Goal: Information Seeking & Learning: Learn about a topic

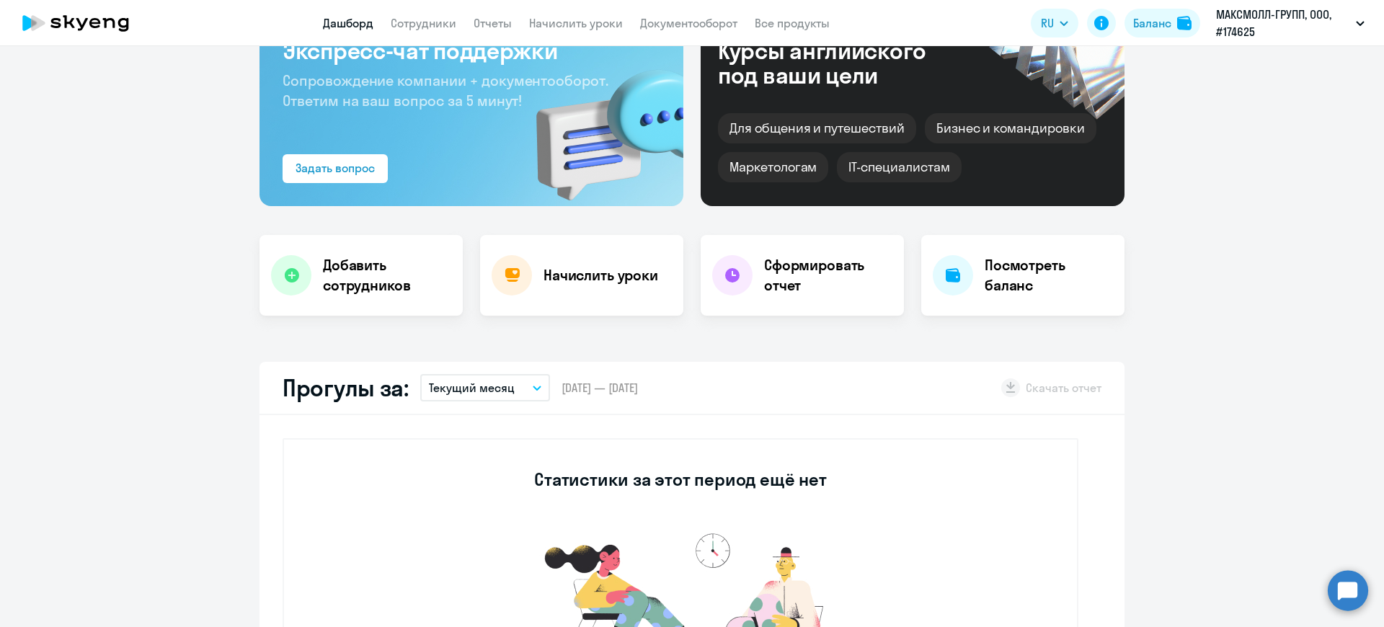
select select "30"
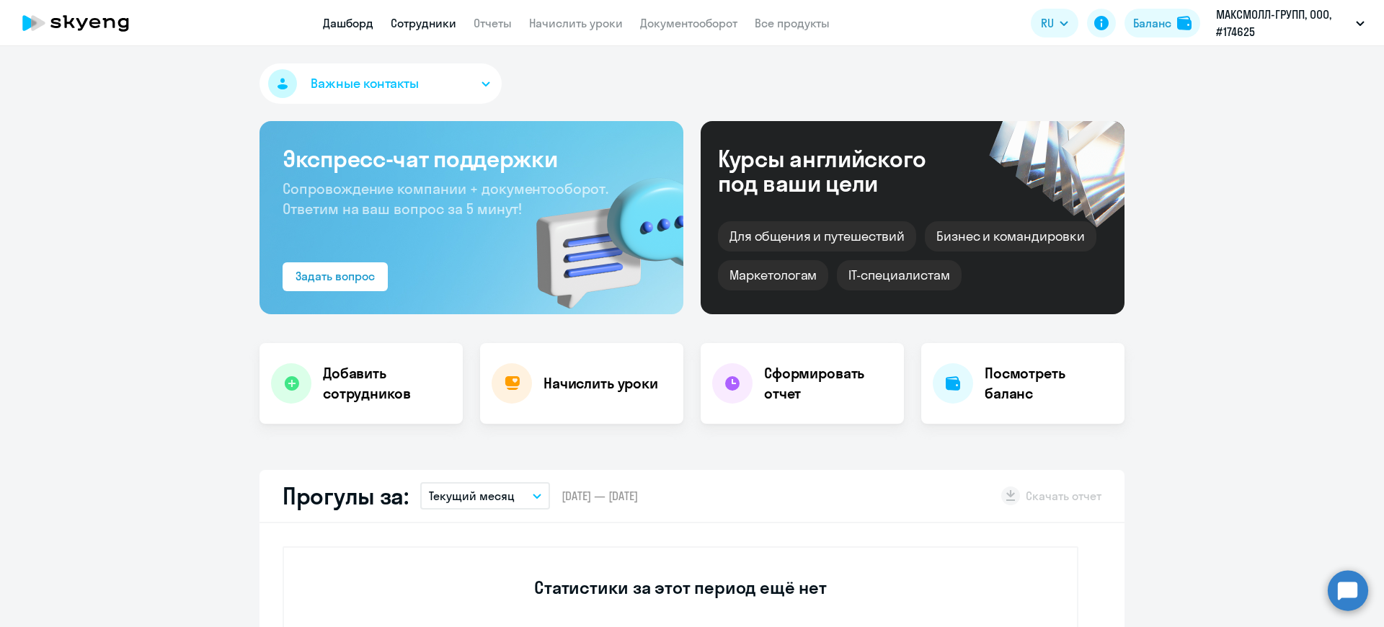
click at [432, 17] on link "Сотрудники" at bounding box center [424, 23] width 66 height 14
select select "30"
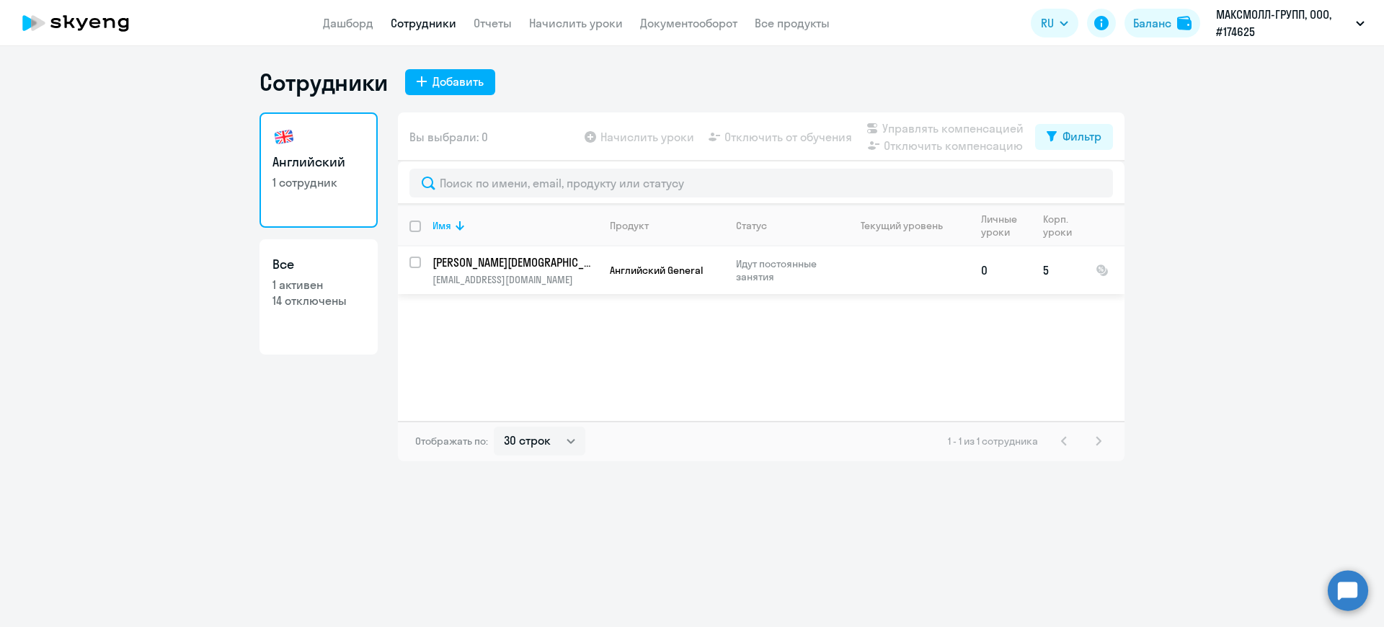
click at [465, 272] on td "Яндиев Ислам Зелимханович islam.yand@mail.ru" at bounding box center [509, 271] width 177 height 48
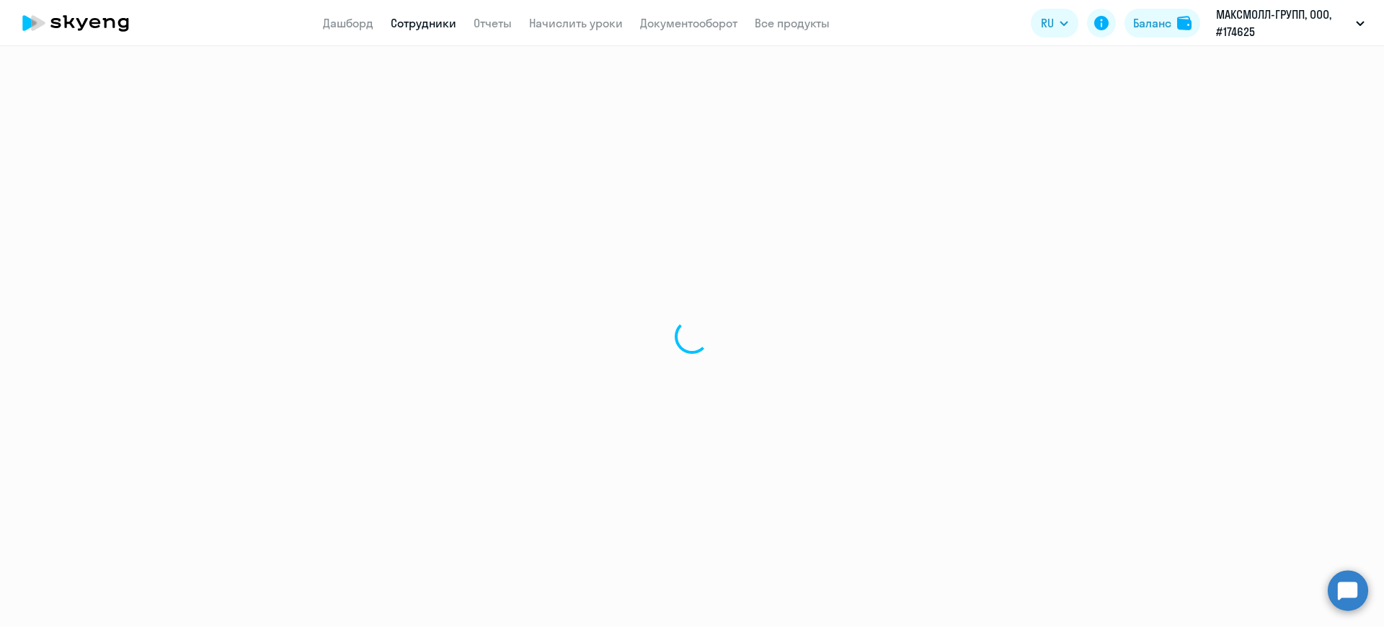
select select "english"
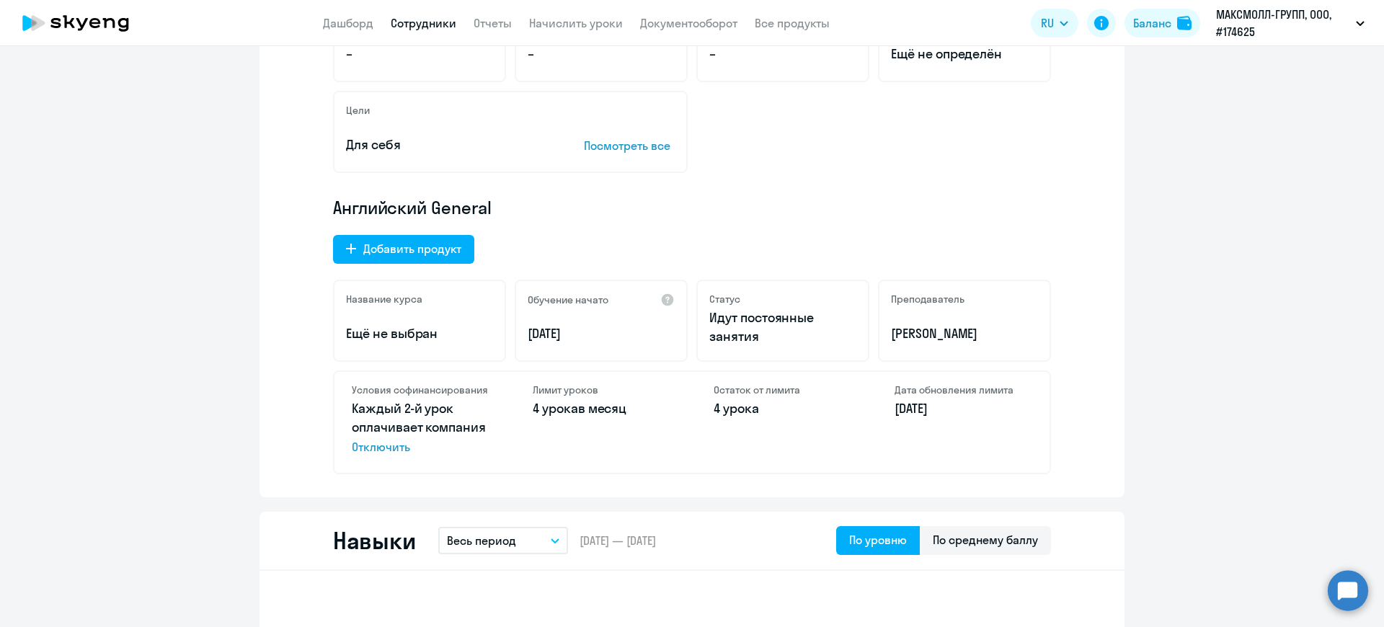
scroll to position [433, 0]
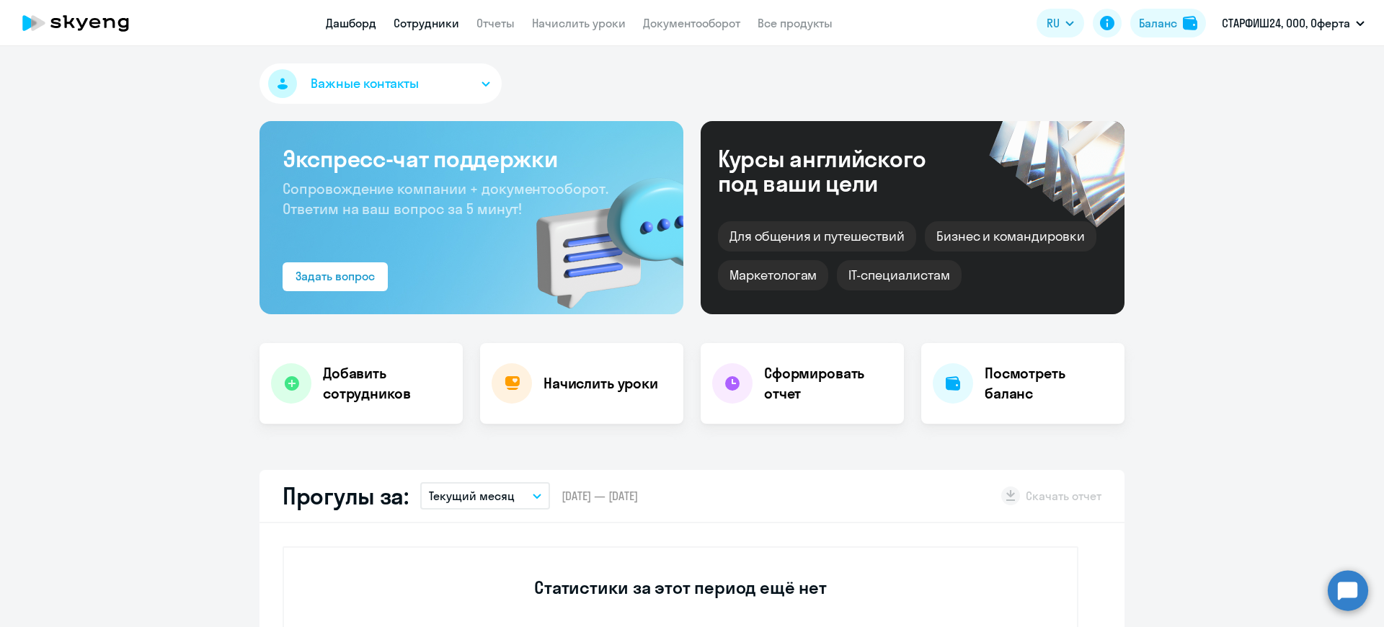
click at [423, 19] on link "Сотрудники" at bounding box center [427, 23] width 66 height 14
select select "30"
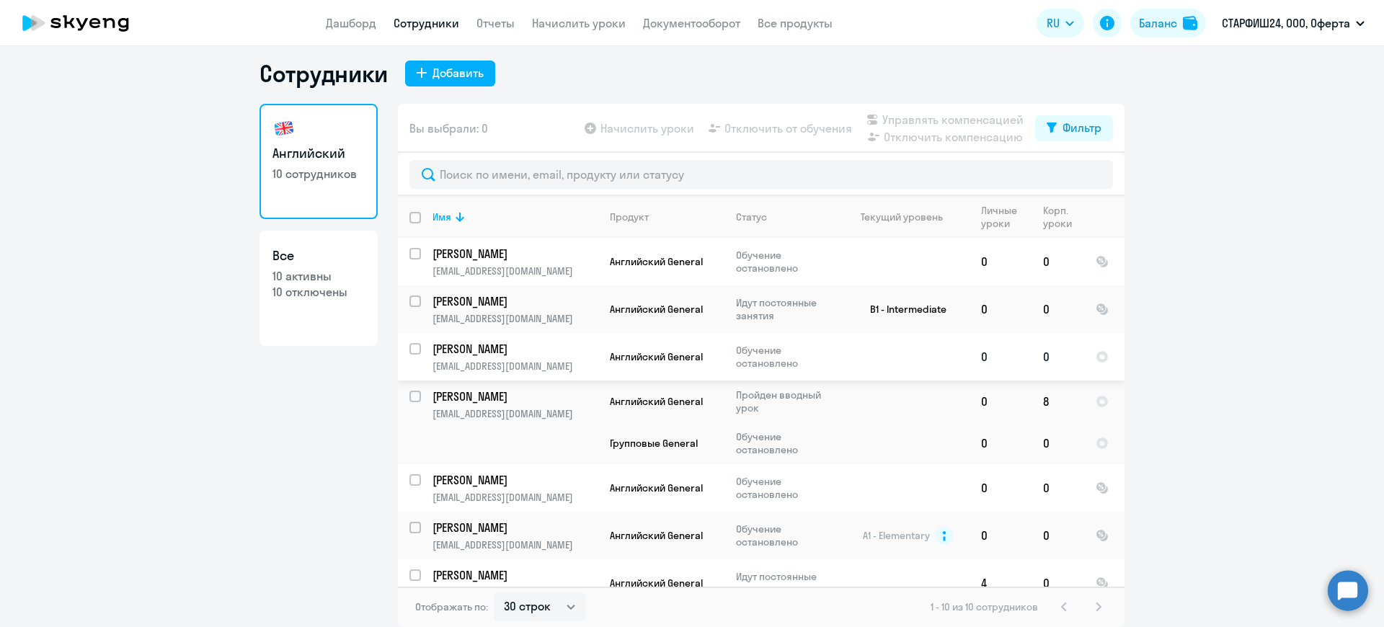
scroll to position [163, 0]
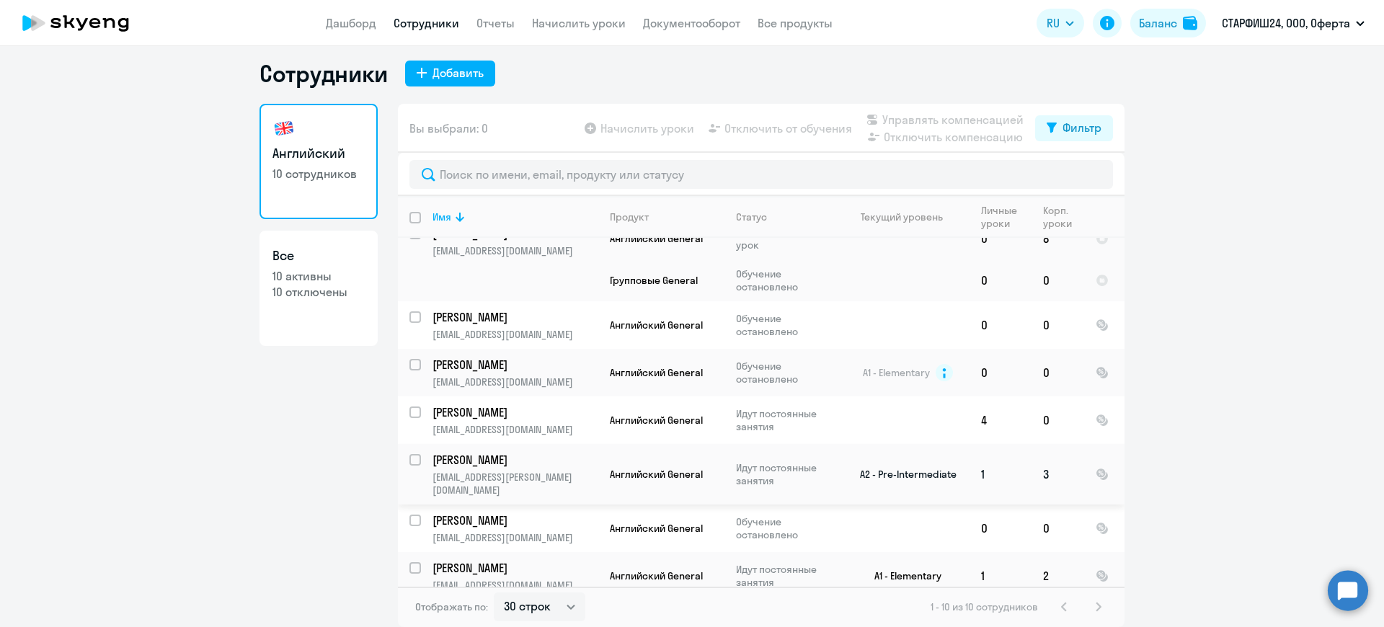
click at [484, 464] on p "[PERSON_NAME]" at bounding box center [514, 460] width 163 height 16
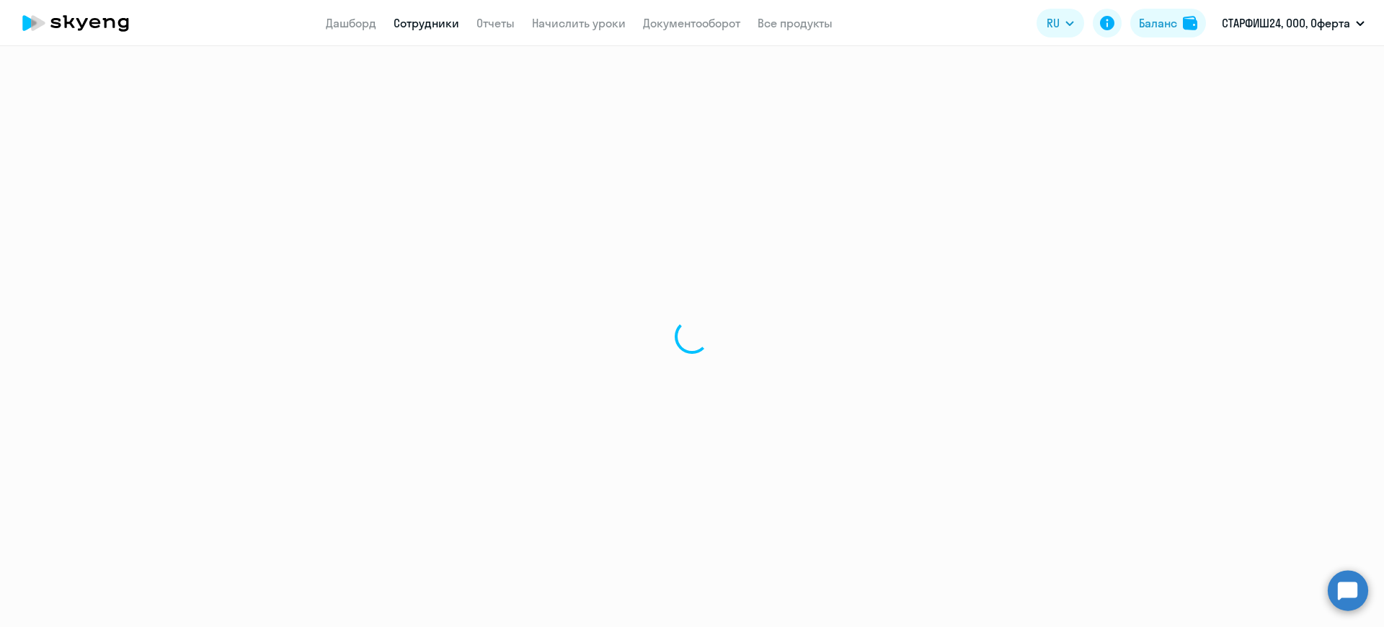
select select "english"
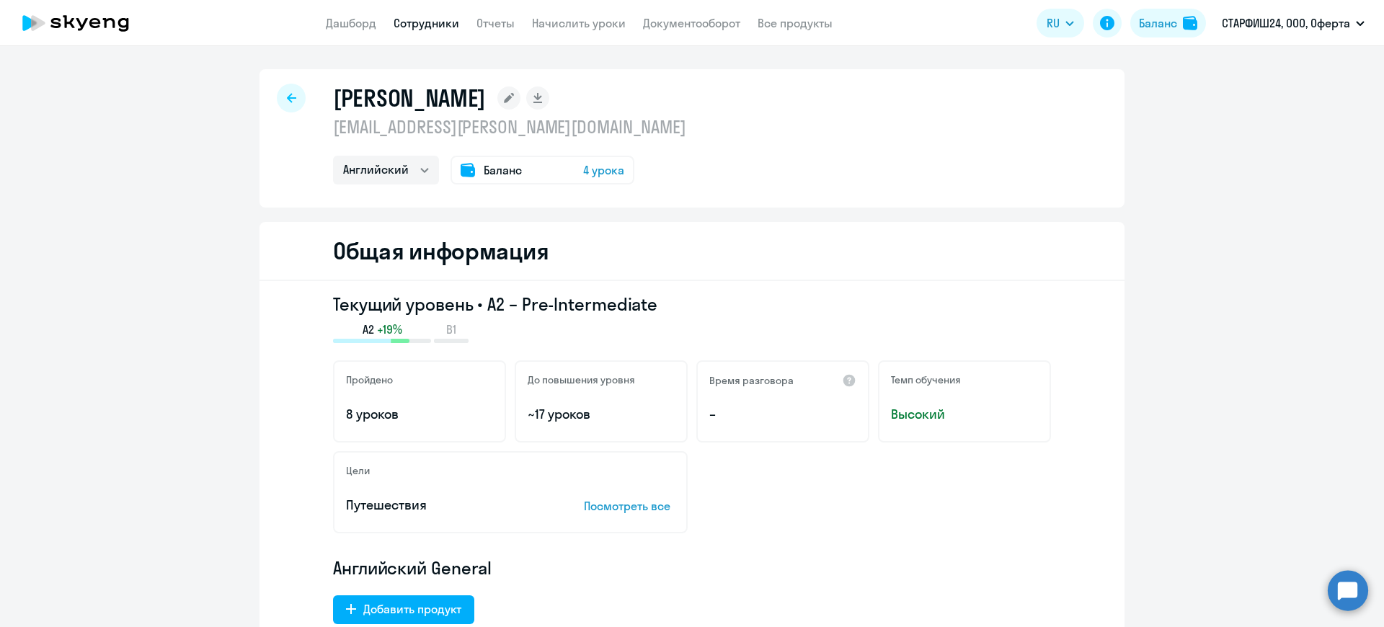
scroll to position [324, 0]
